Goal: Task Accomplishment & Management: Complete application form

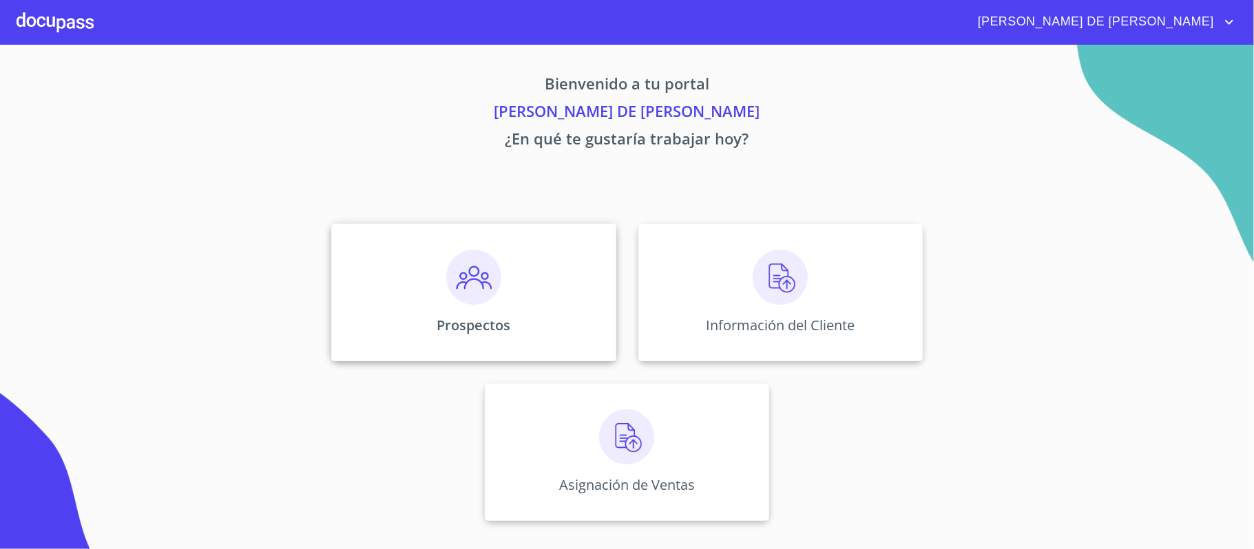
click at [512, 284] on div "Prospectos" at bounding box center [473, 293] width 284 height 138
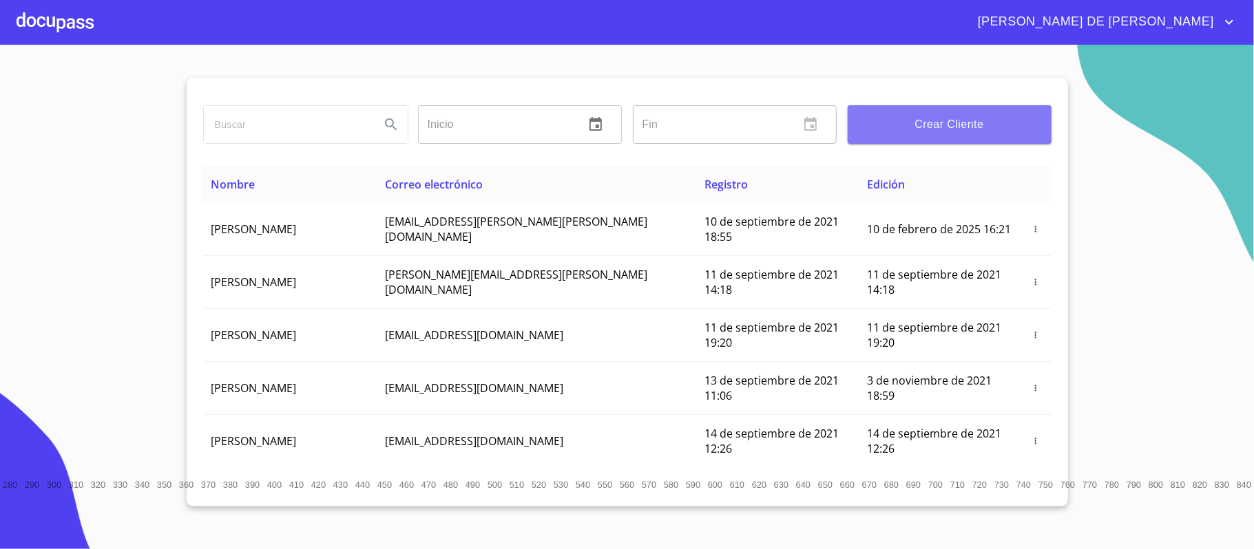
click at [929, 122] on span "Crear Cliente" at bounding box center [949, 124] width 182 height 19
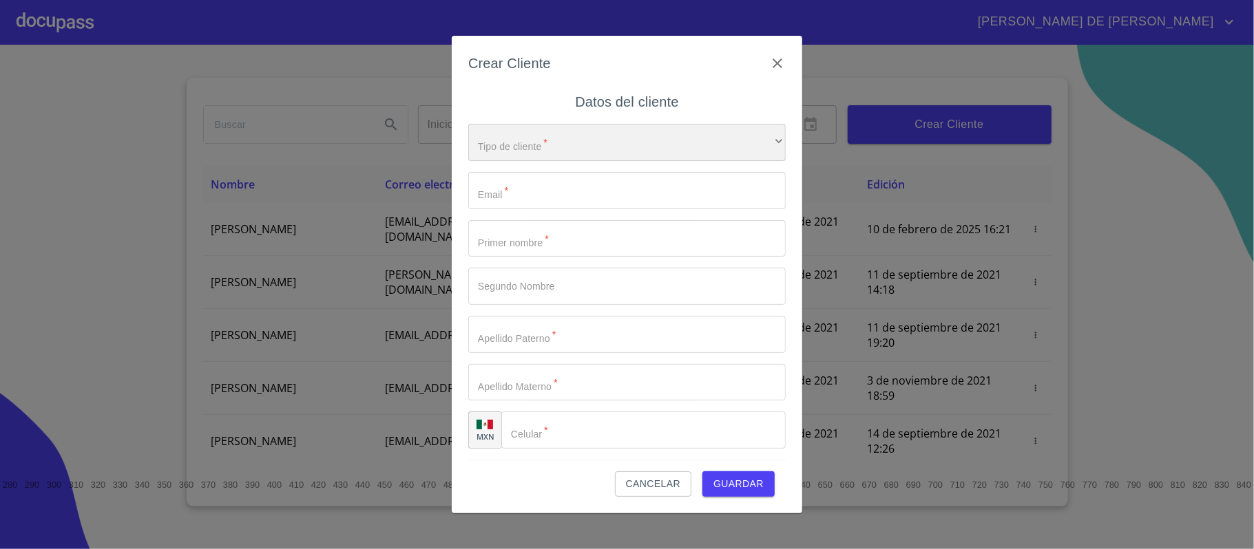
click at [584, 132] on div "​" at bounding box center [626, 142] width 317 height 37
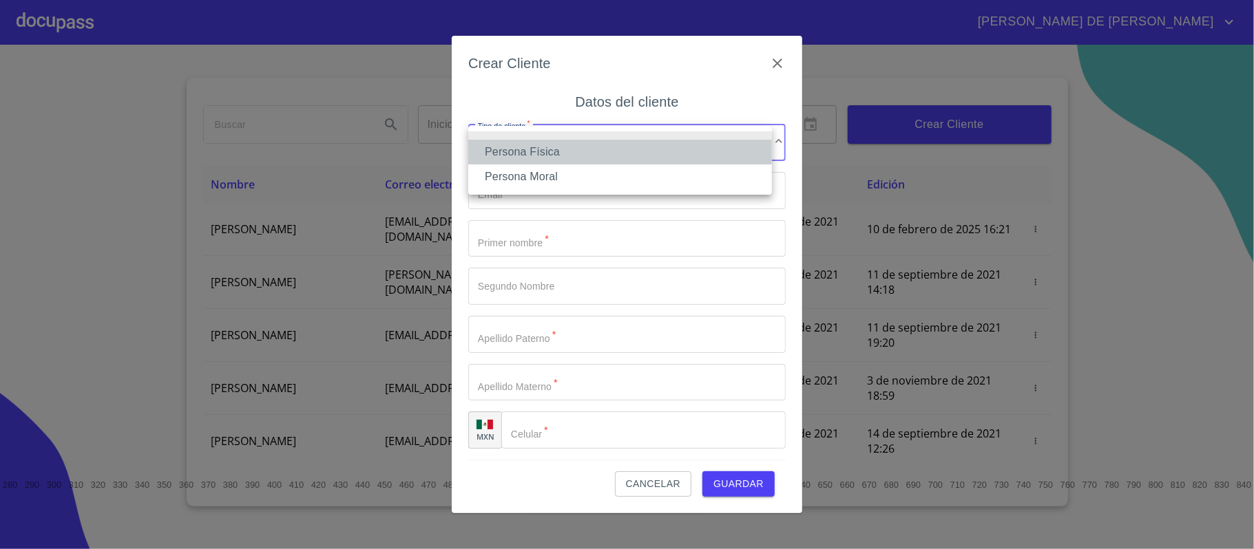
click at [584, 154] on li "Persona Física" at bounding box center [620, 152] width 304 height 25
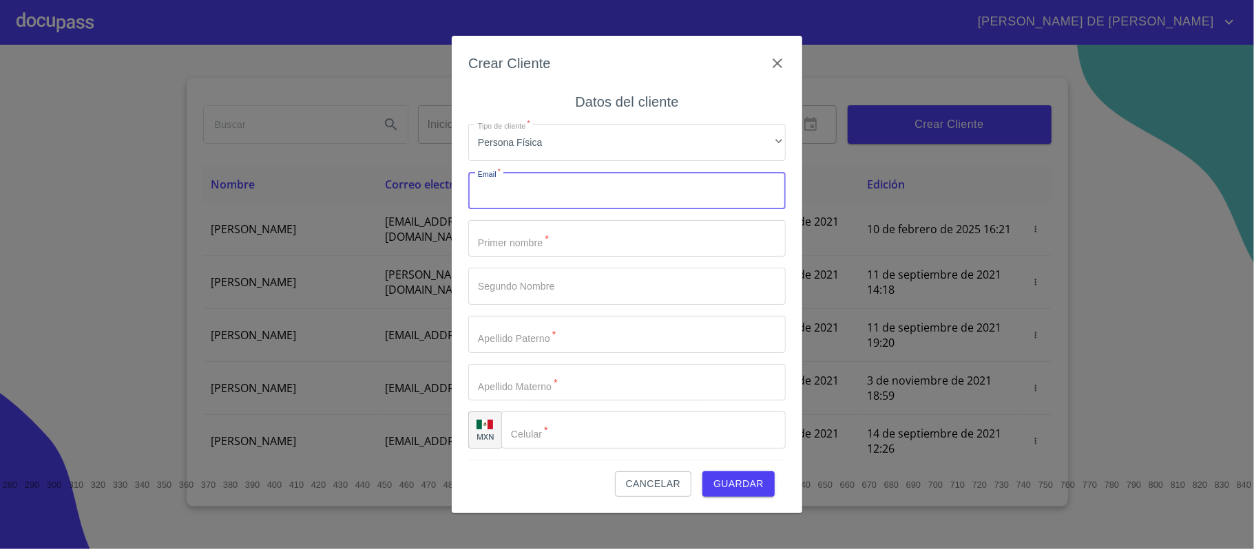
click at [584, 186] on input "Tipo de cliente   *" at bounding box center [626, 190] width 317 height 37
type input "[EMAIL_ADDRESS][DOMAIN_NAME]"
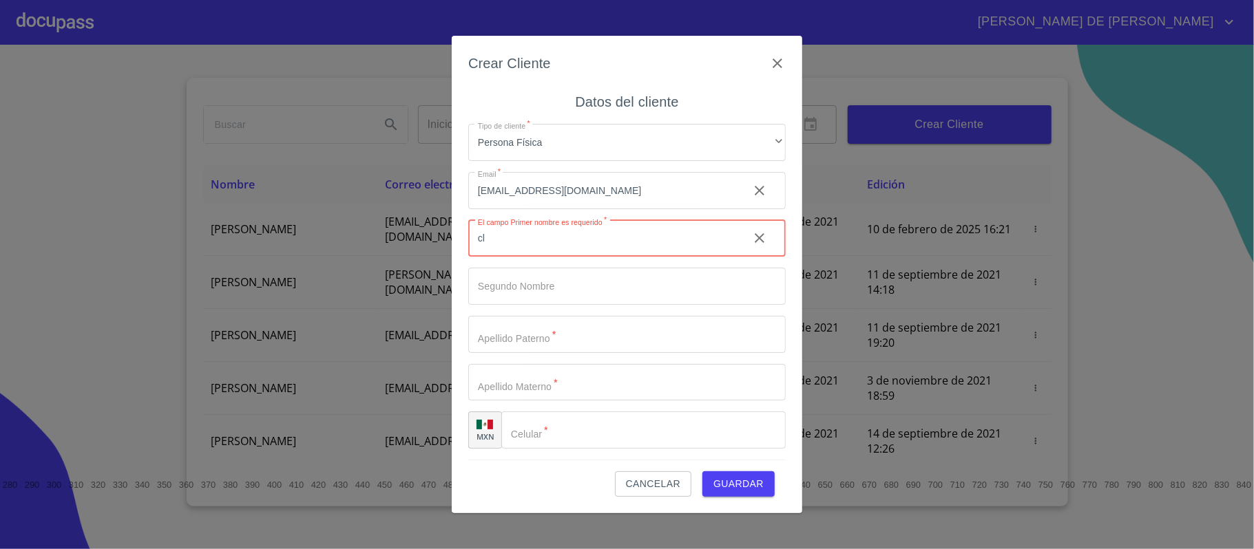
type input "c"
type input "CL"
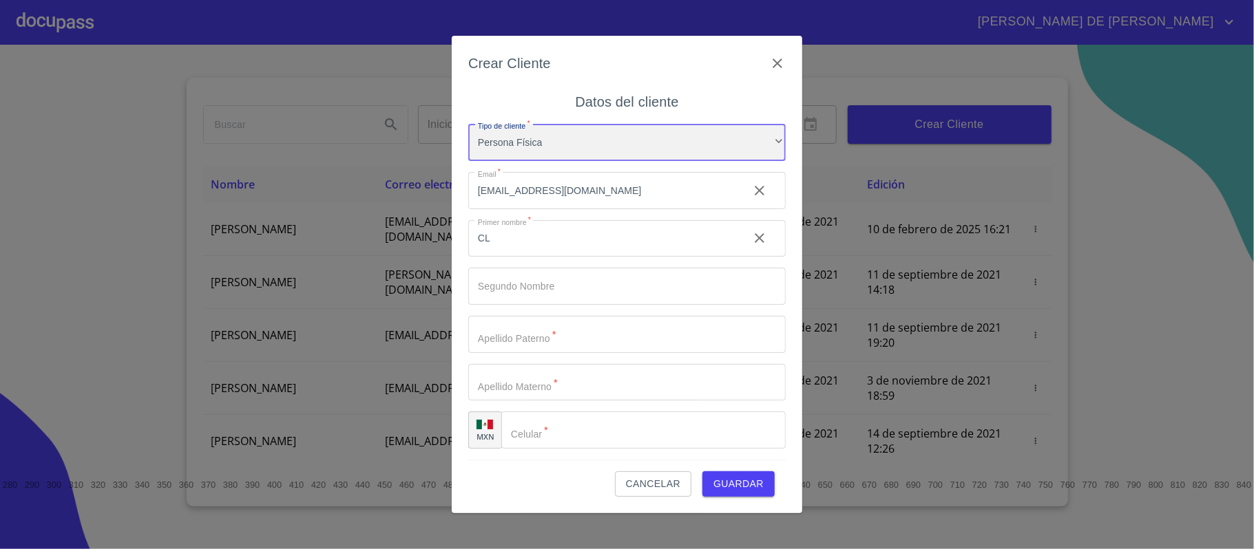
click at [626, 149] on div "Persona Física" at bounding box center [626, 142] width 317 height 37
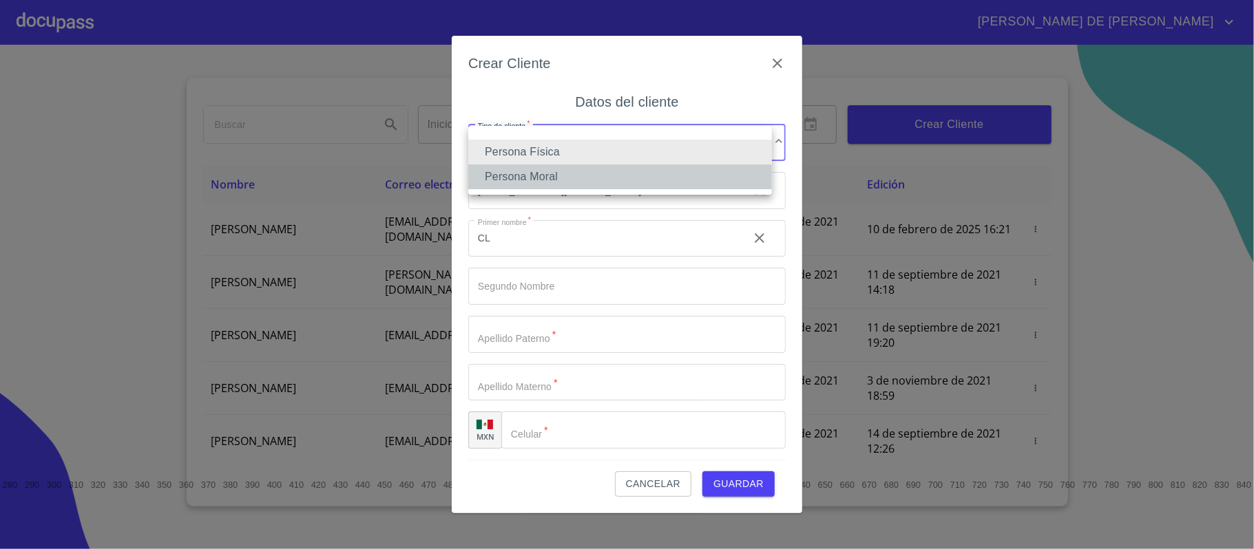
click at [593, 177] on li "Persona Moral" at bounding box center [620, 177] width 304 height 25
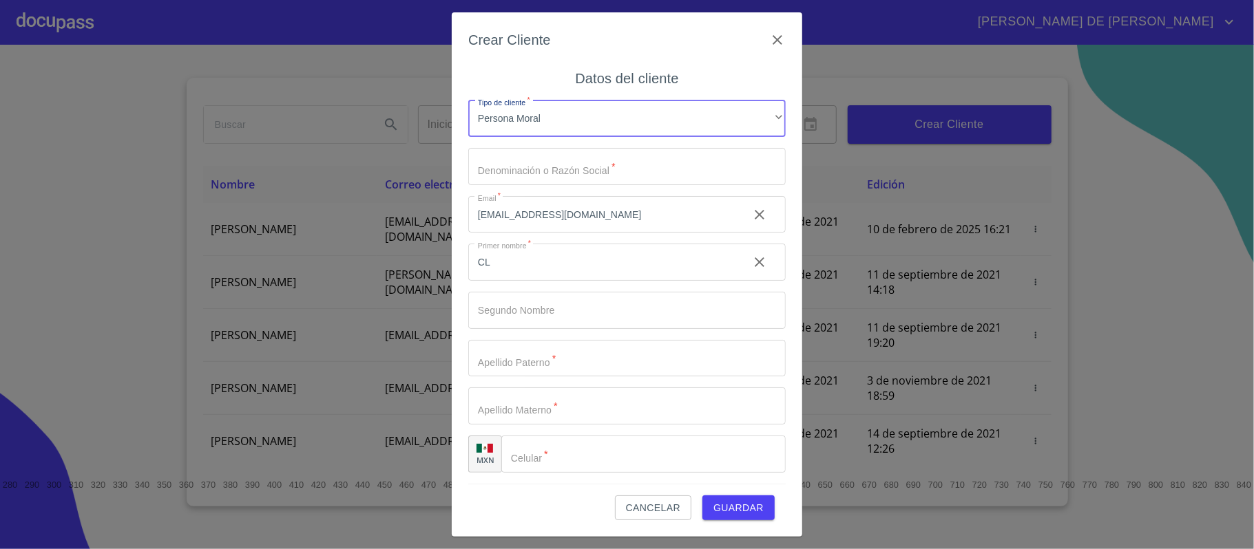
click at [598, 168] on input "Tipo de cliente   *" at bounding box center [626, 166] width 317 height 37
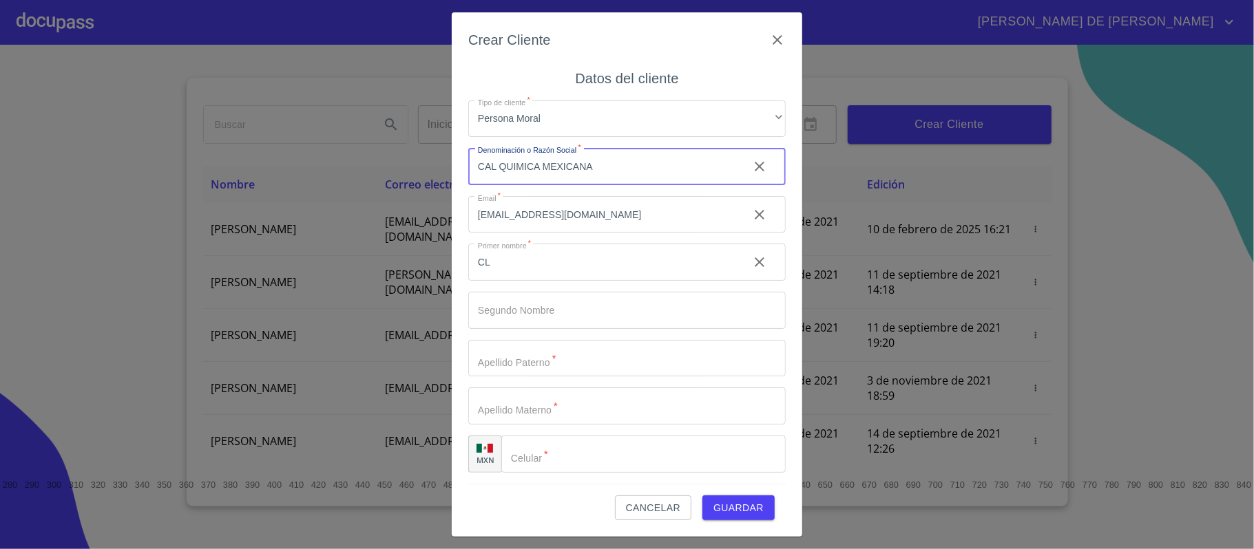
type input "CAL QUIMICA MEXICANA"
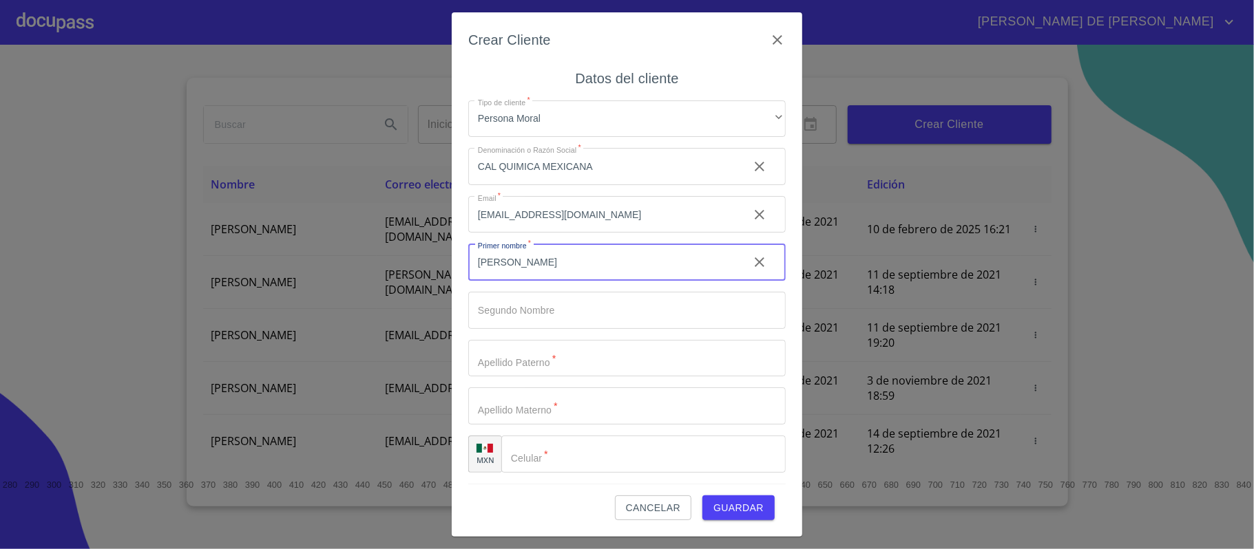
type input "[PERSON_NAME]"
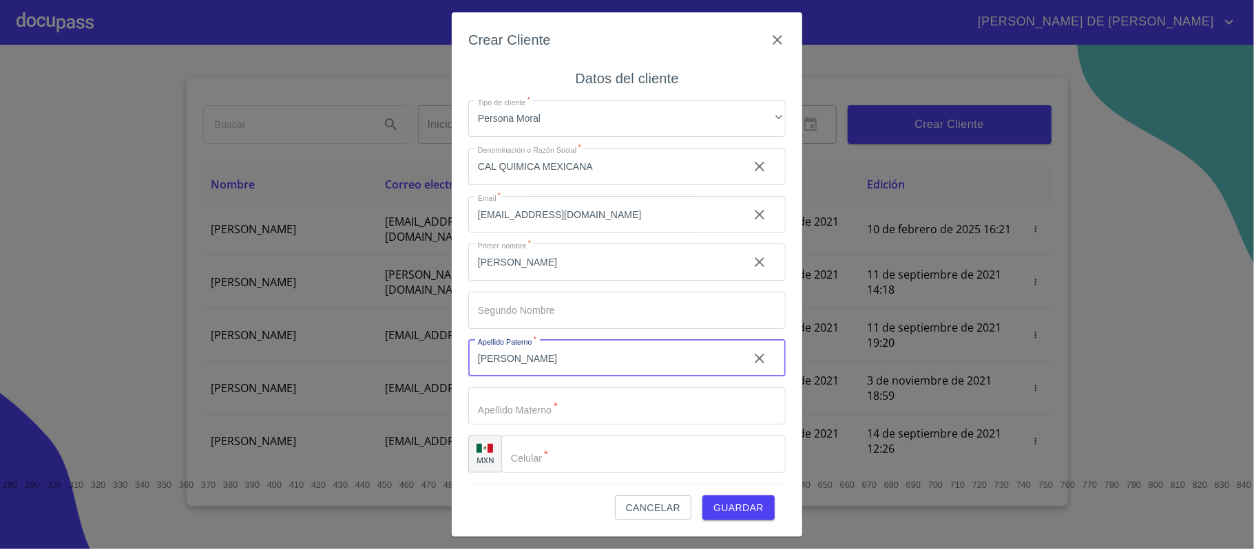
type input "[PERSON_NAME]"
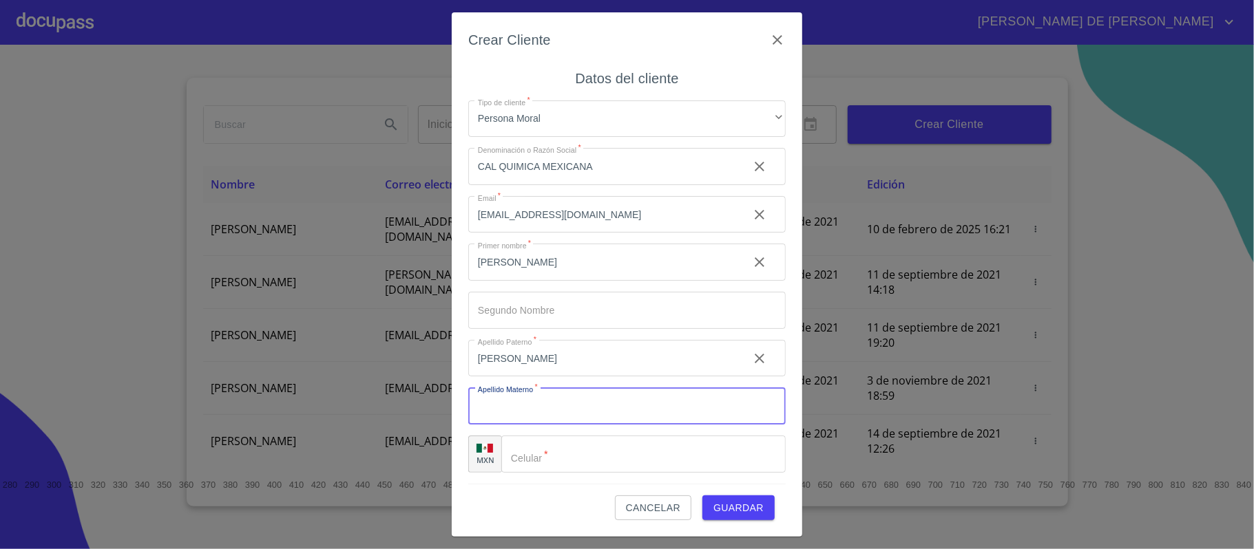
type input "O"
type input "PIMENTEL"
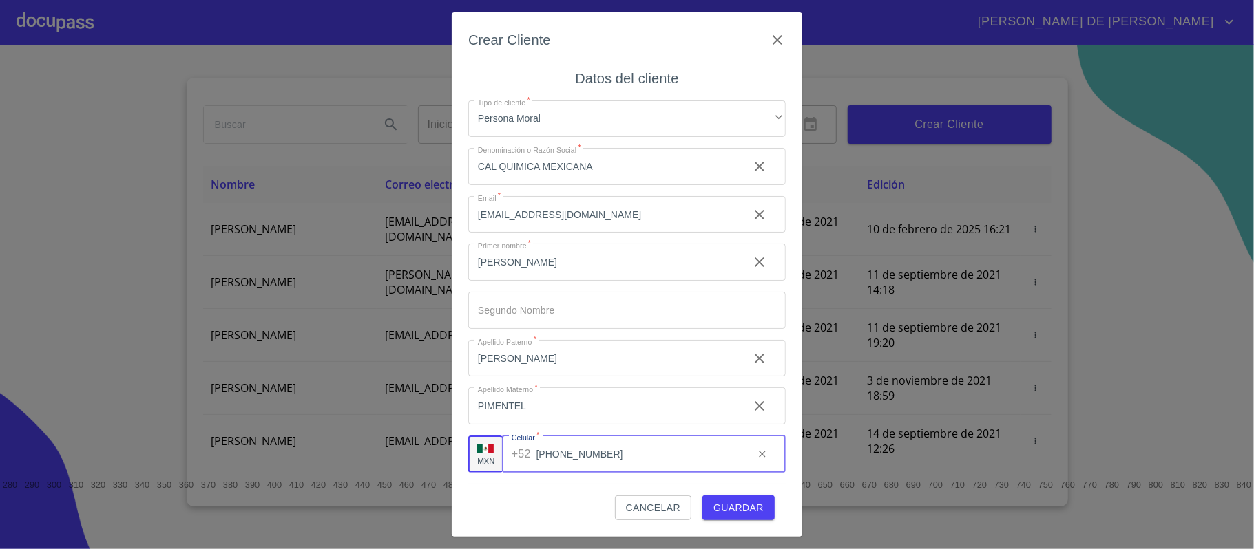
type input "[PHONE_NUMBER]"
click at [742, 510] on span "Guardar" at bounding box center [738, 508] width 50 height 17
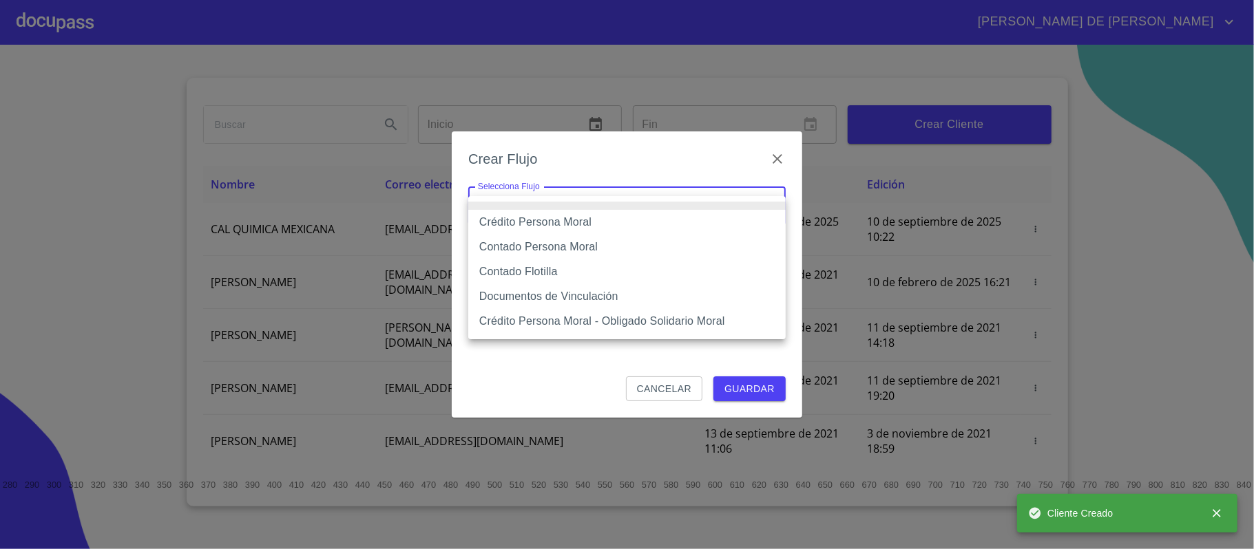
click at [698, 199] on body "[PERSON_NAME] DE [PERSON_NAME] Inicio ​ Fin ​ Crear Cliente Nombre Correo elect…" at bounding box center [627, 274] width 1254 height 549
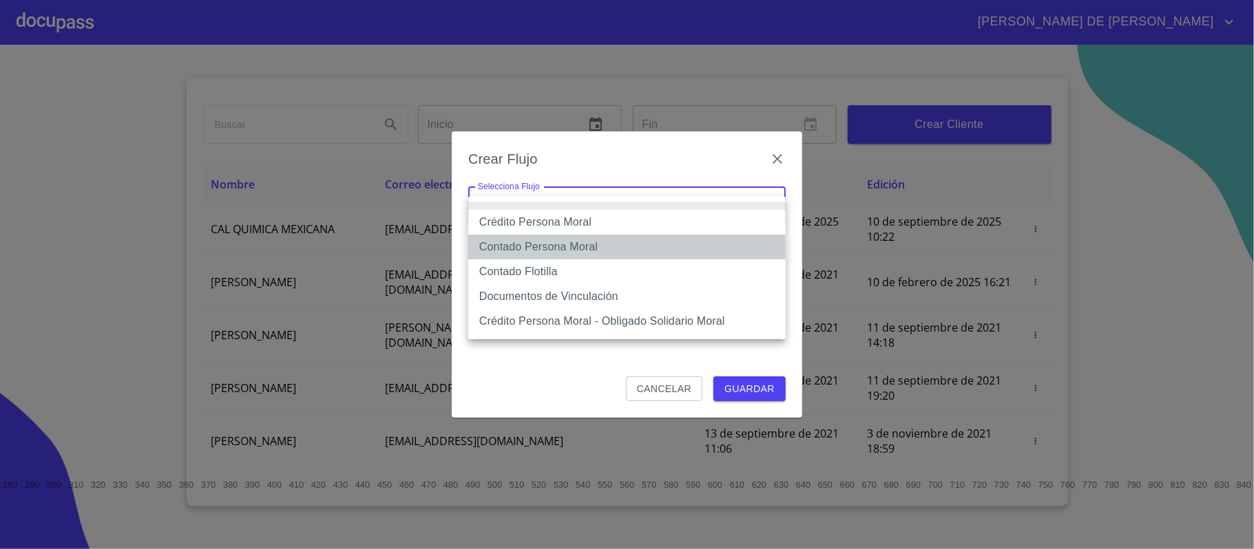
click at [636, 245] on li "Contado Persona Moral" at bounding box center [626, 247] width 317 height 25
type input "6112cf9d60c1d0a048e62677"
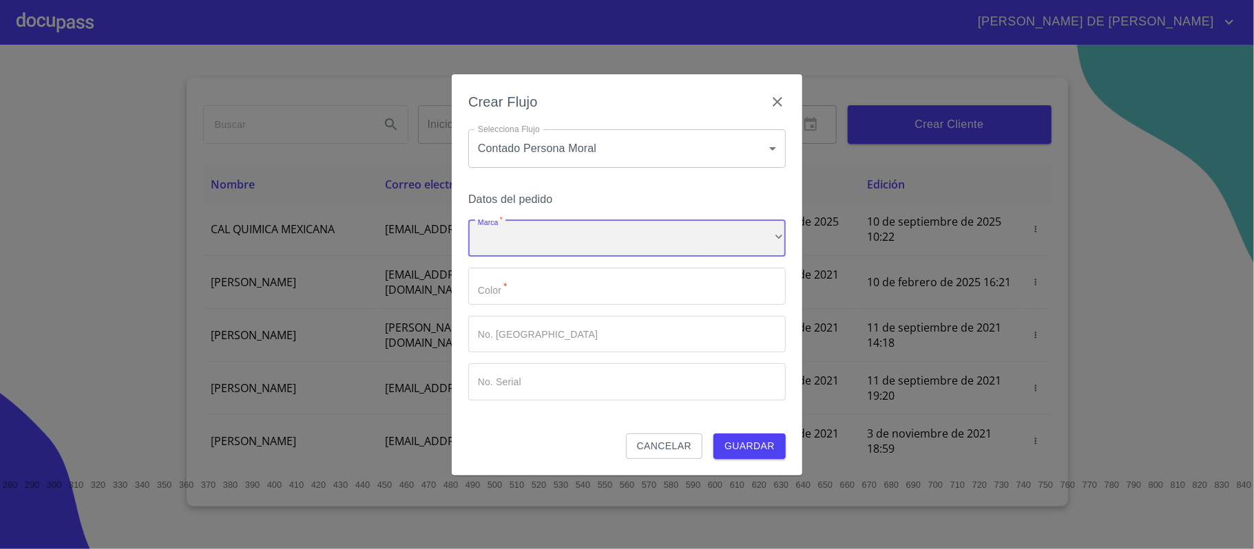
click at [584, 240] on div "​" at bounding box center [626, 238] width 317 height 37
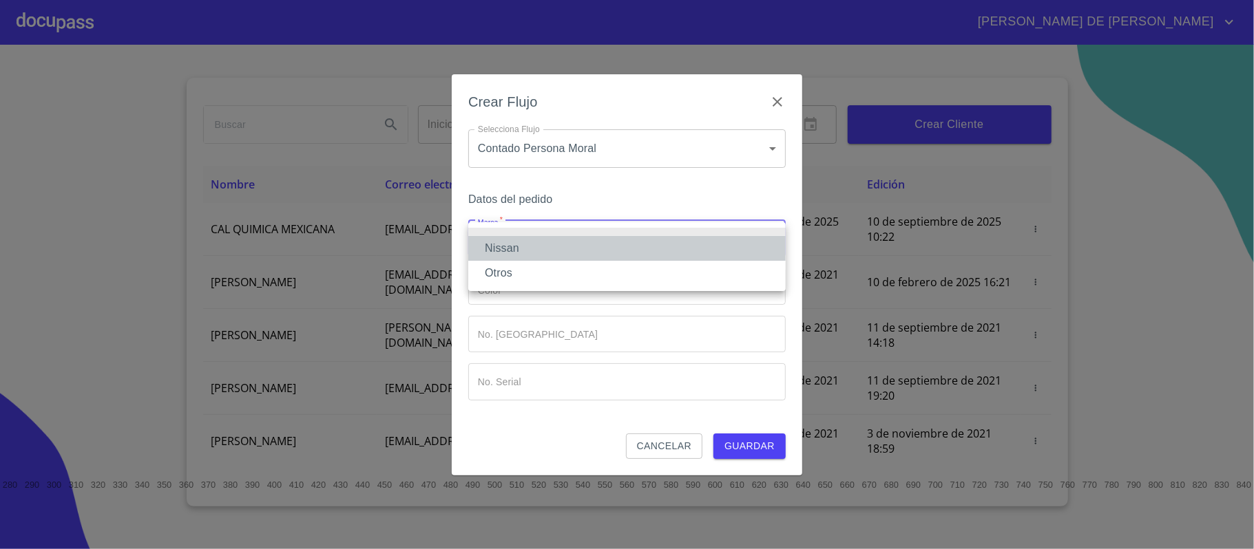
click at [573, 244] on li "Nissan" at bounding box center [626, 248] width 317 height 25
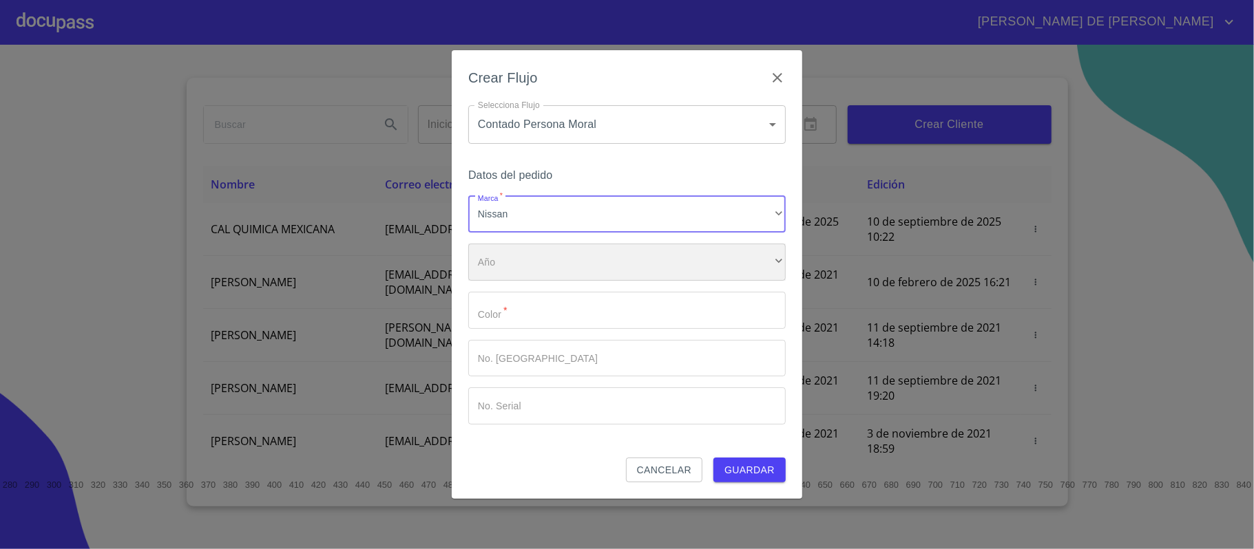
click at [573, 244] on div "​" at bounding box center [626, 262] width 317 height 37
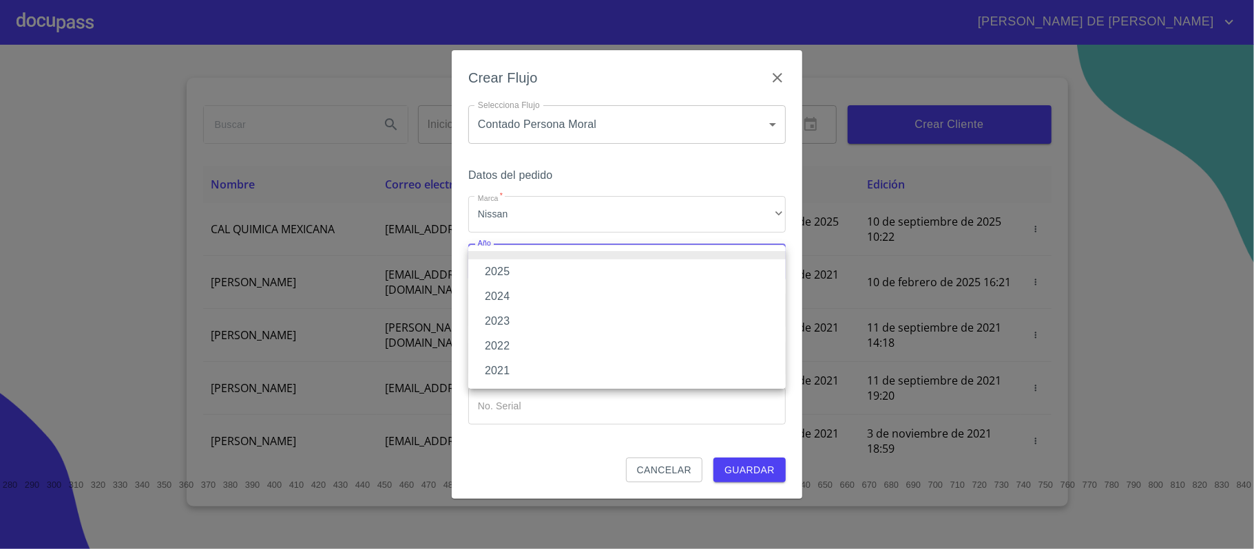
click at [557, 268] on li "2025" at bounding box center [626, 272] width 317 height 25
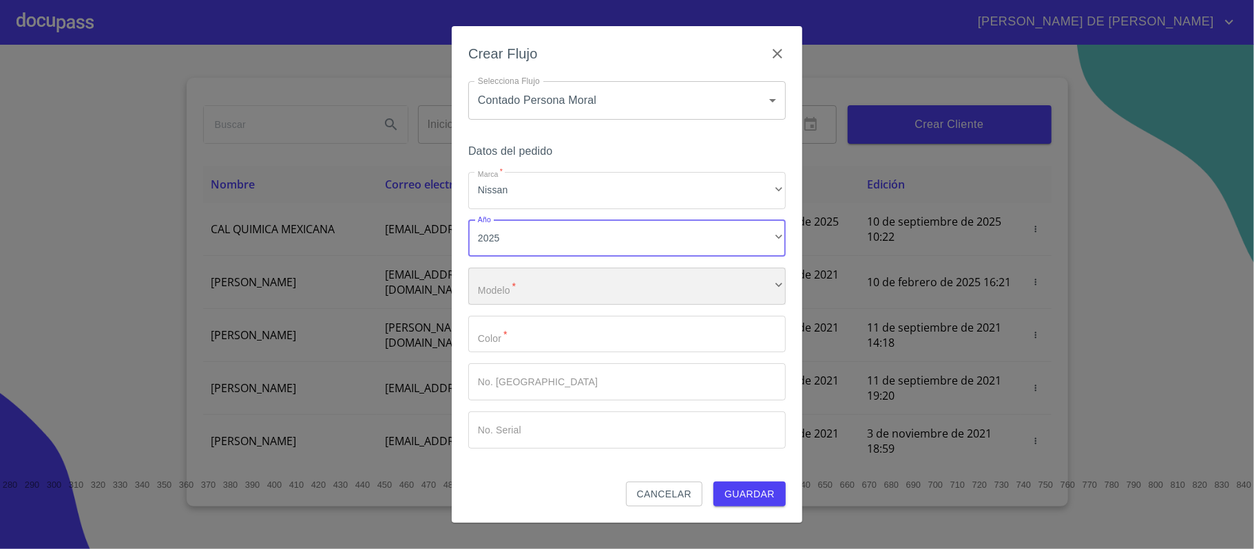
click at [555, 288] on div "​" at bounding box center [626, 286] width 317 height 37
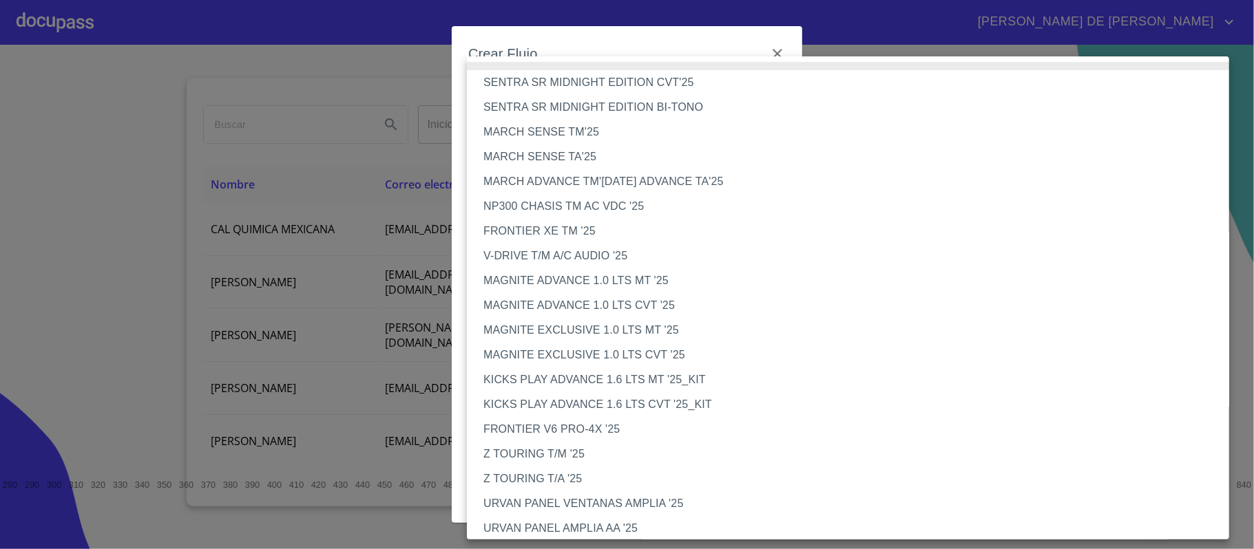
click at [563, 252] on li "V-DRIVE T/M A/C AUDIO '25" at bounding box center [855, 256] width 776 height 25
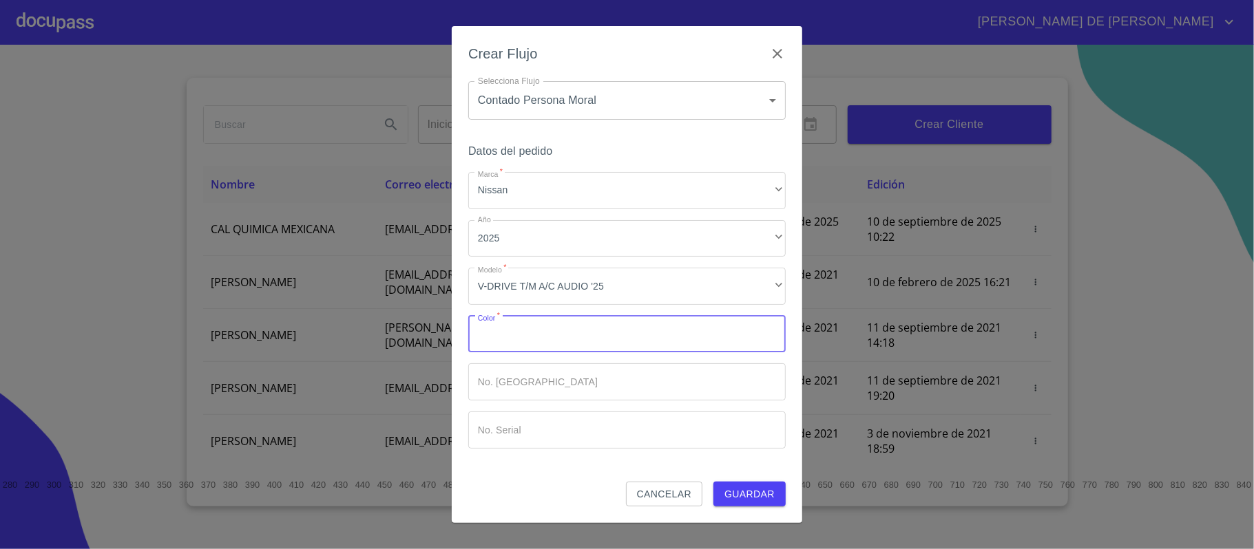
click at [559, 334] on input "Marca   *" at bounding box center [626, 334] width 317 height 37
type input "PLATA"
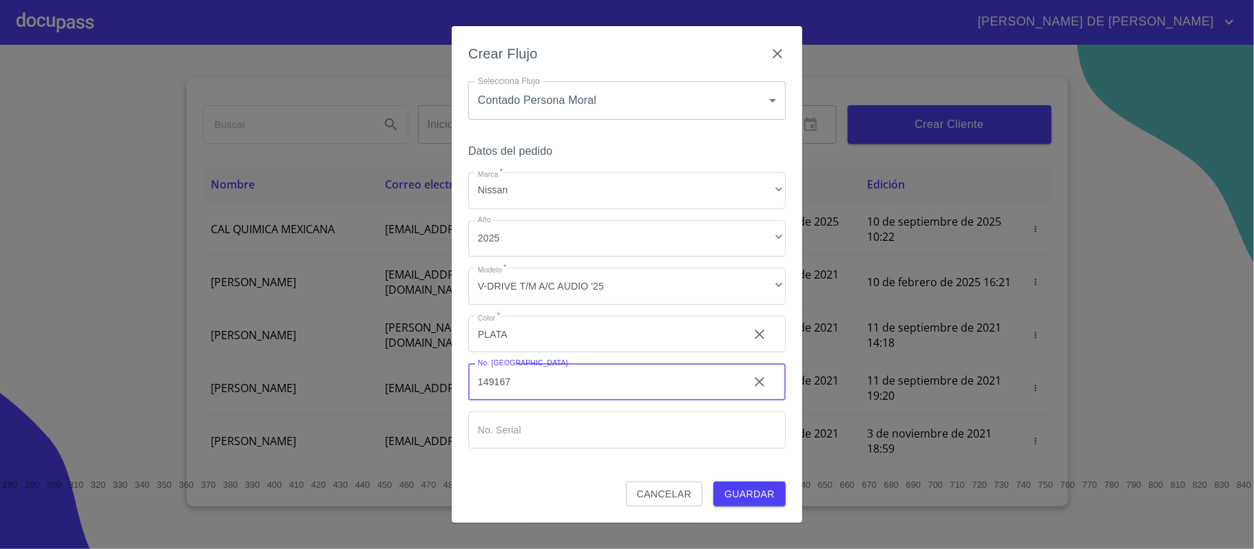
type input "149167"
click at [742, 489] on span "Guardar" at bounding box center [749, 494] width 50 height 17
